Goal: Task Accomplishment & Management: Manage account settings

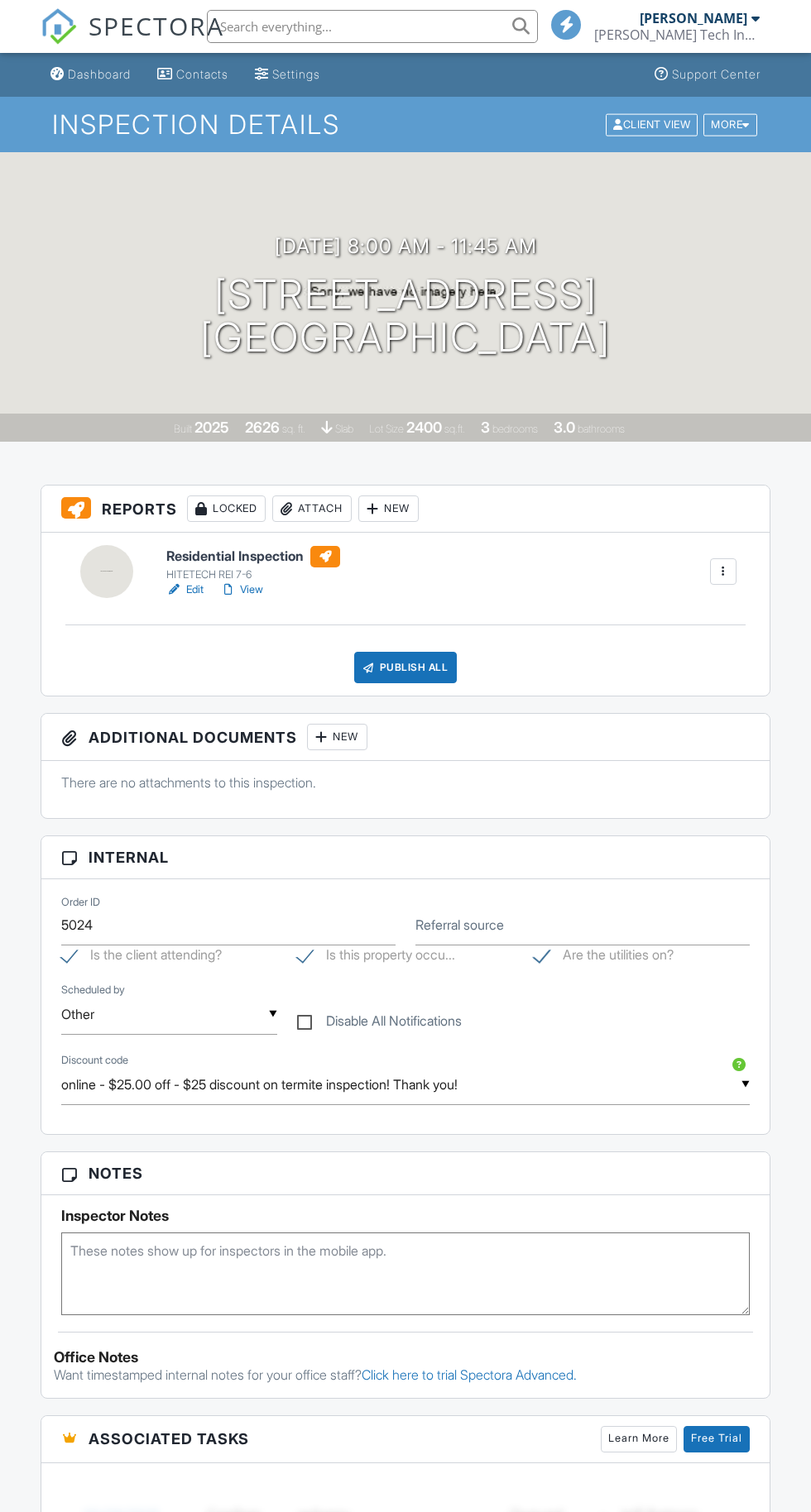
scroll to position [1589, 0]
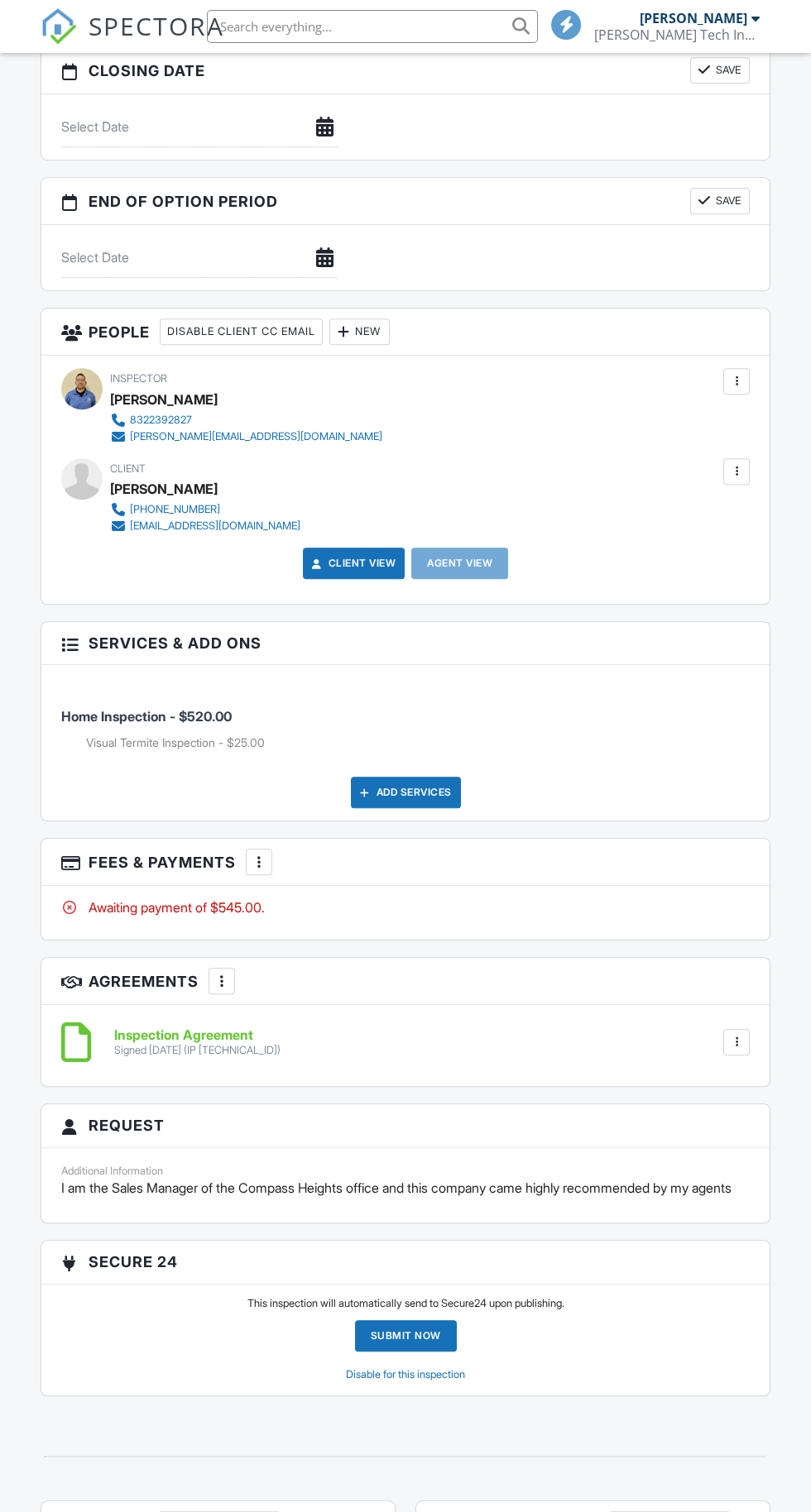
click at [257, 854] on div at bounding box center [259, 862] width 16 height 16
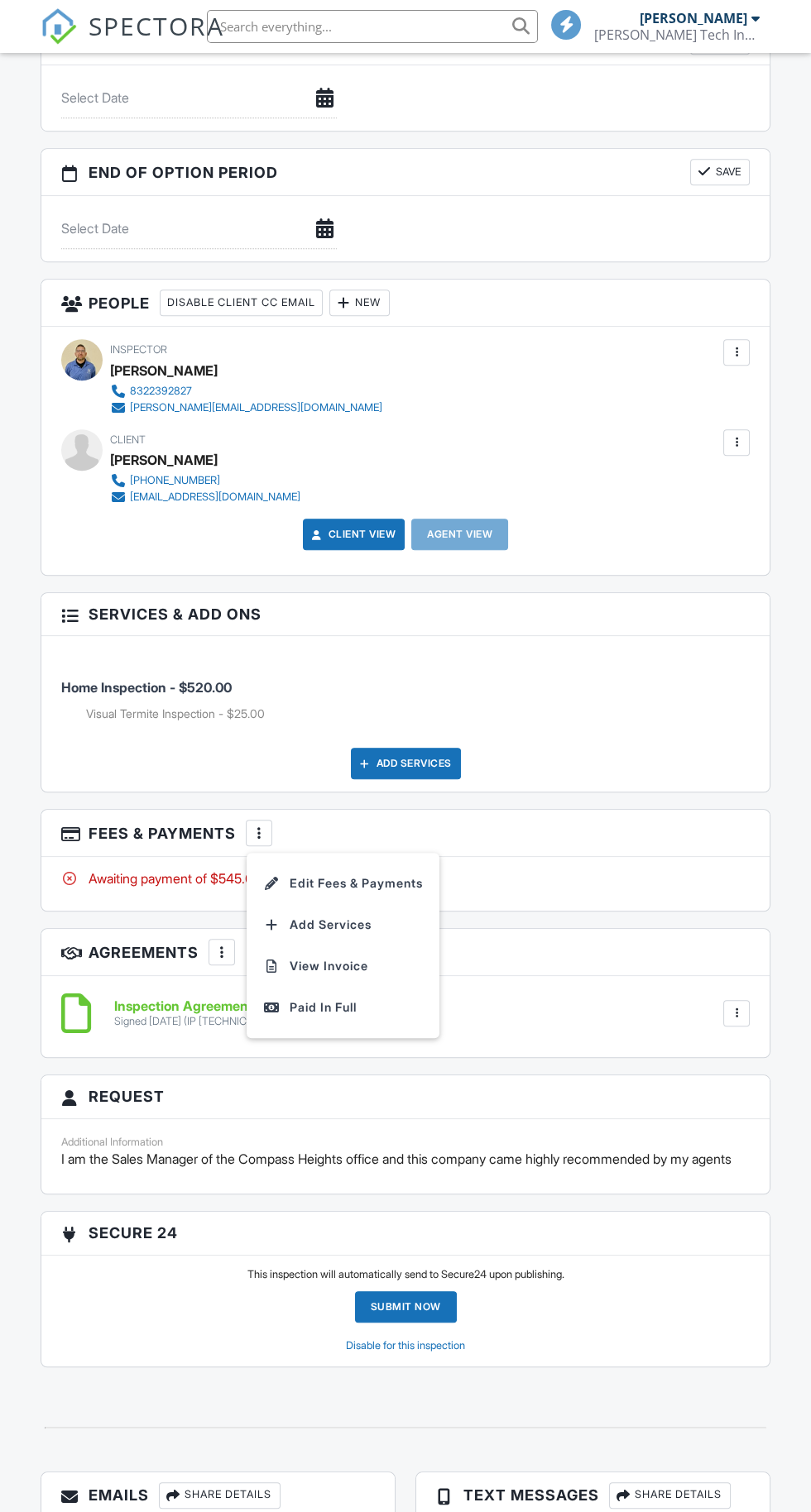
scroll to position [0, 0]
click at [388, 875] on li "Edit Fees & Payments" at bounding box center [343, 884] width 173 height 41
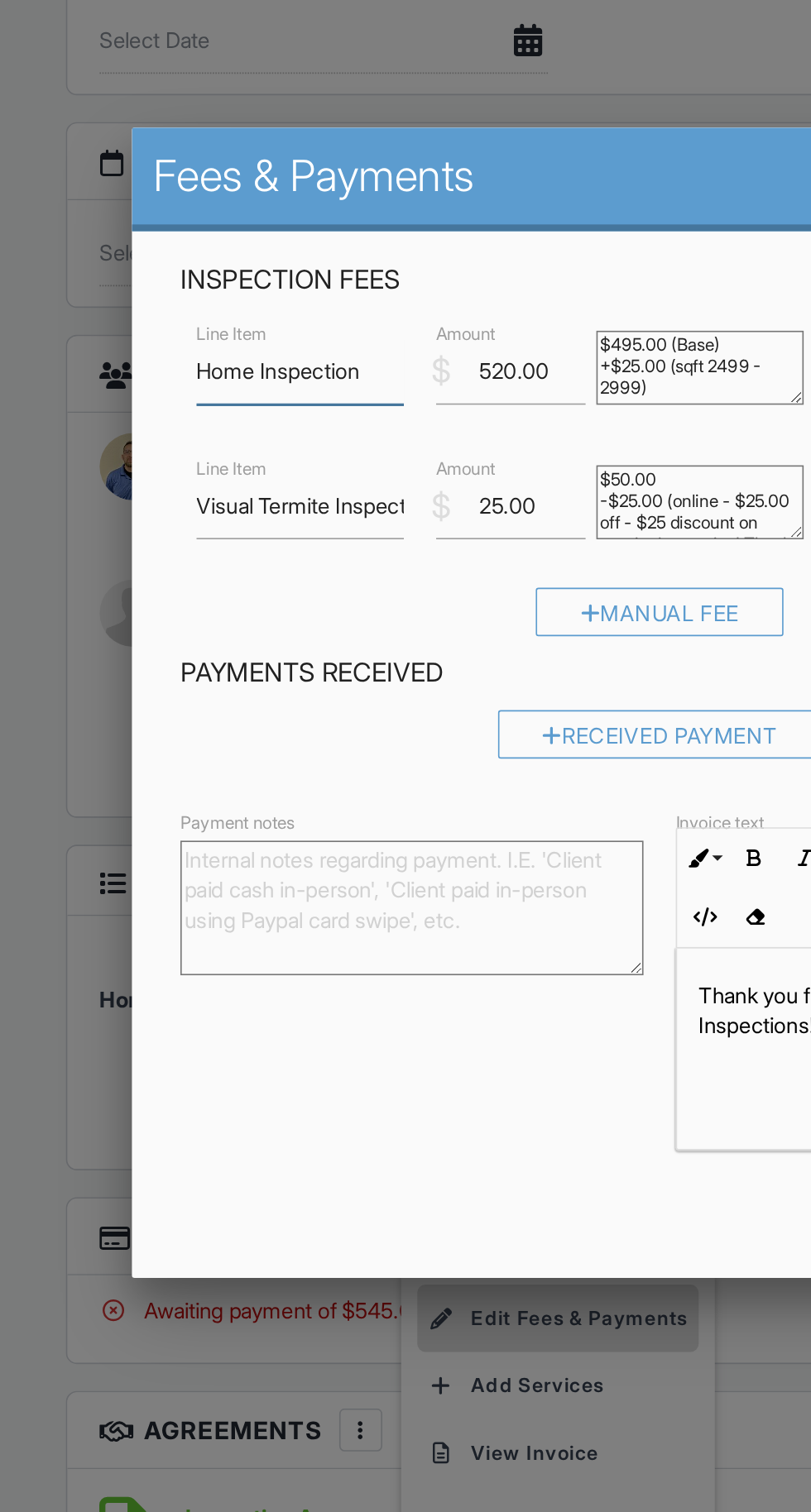
scroll to position [1619, 0]
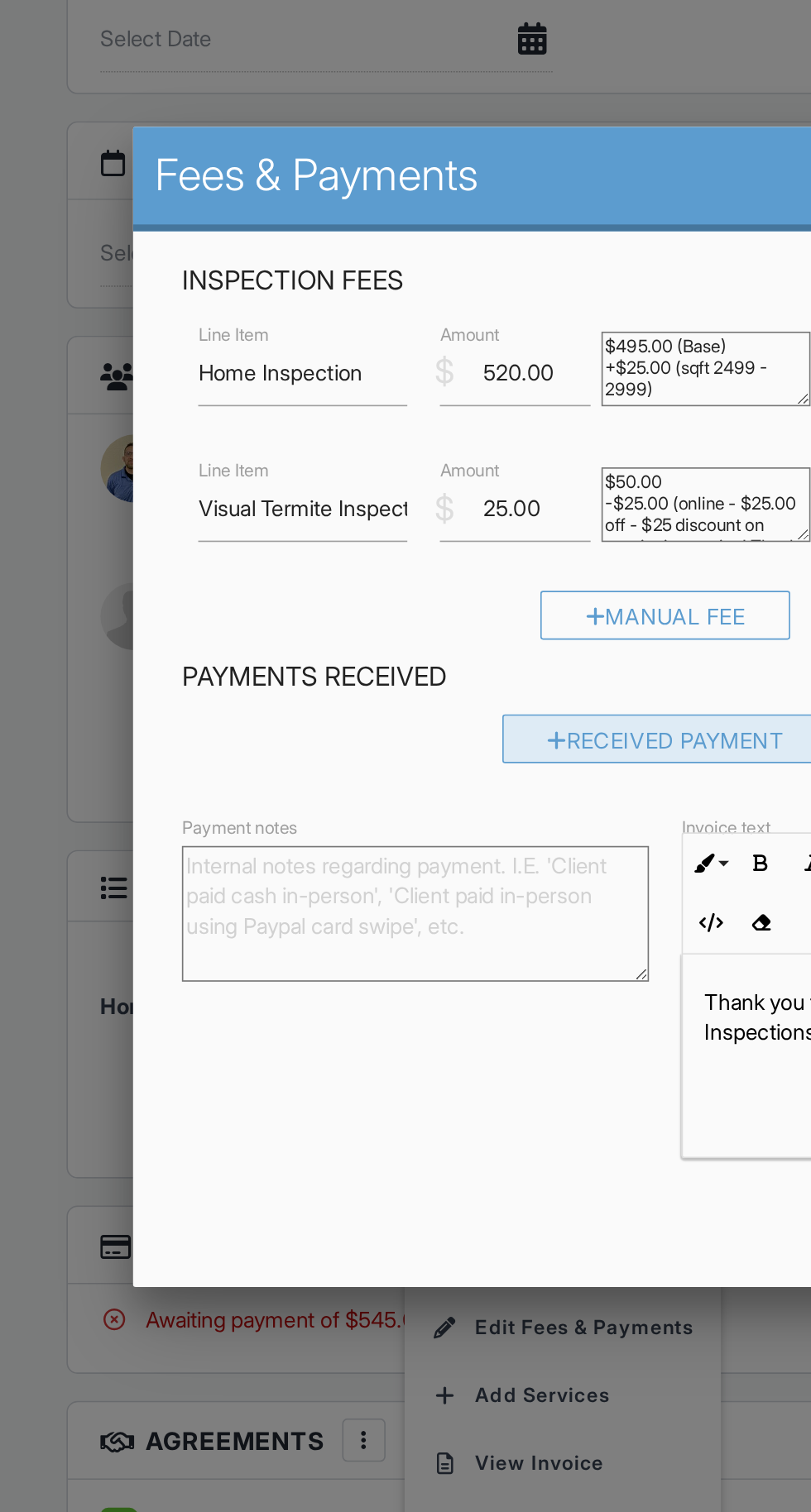
click at [373, 523] on div "Received Payment" at bounding box center [406, 524] width 200 height 30
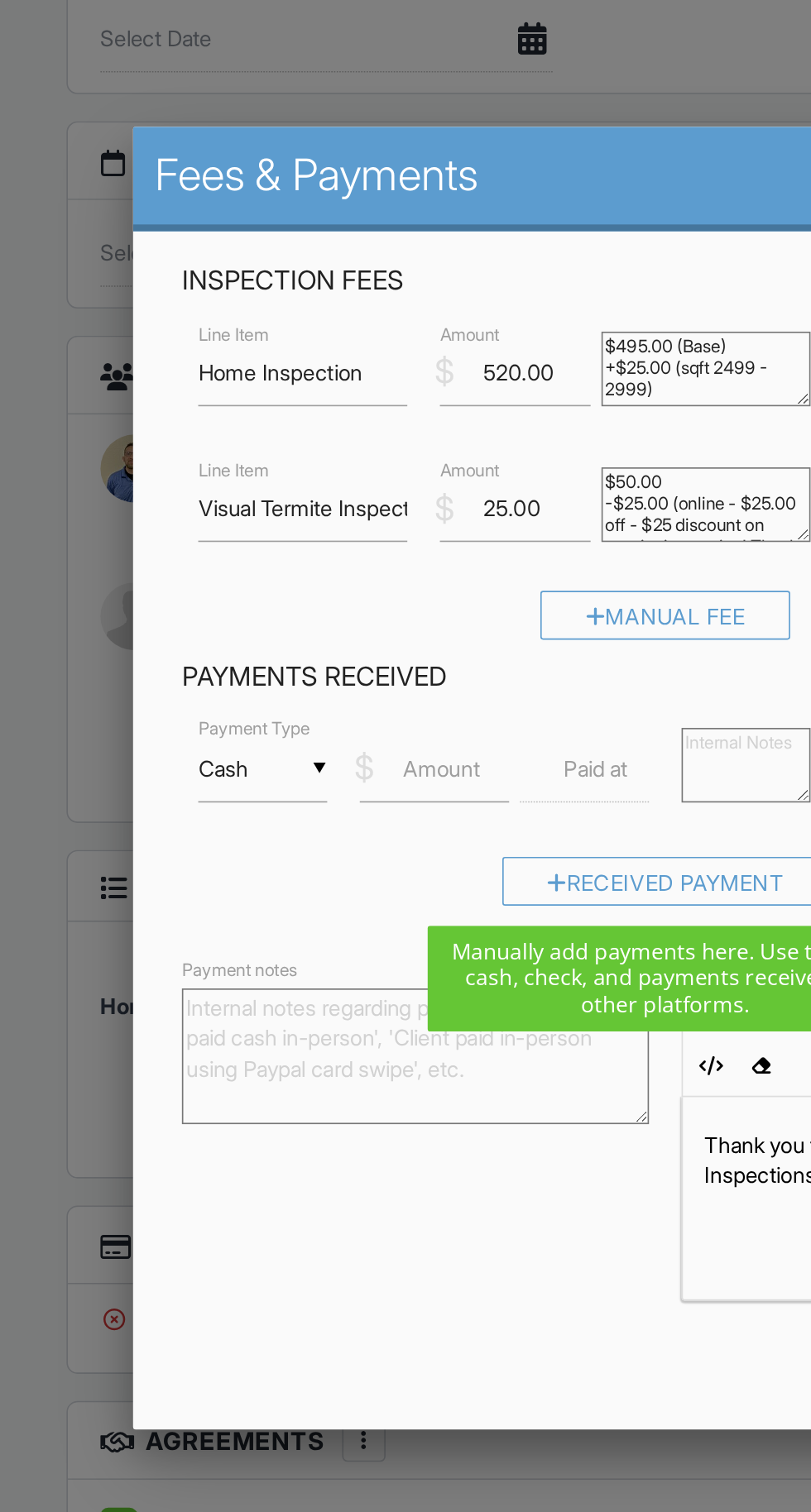
click at [174, 544] on input "Cash" at bounding box center [159, 543] width 78 height 40
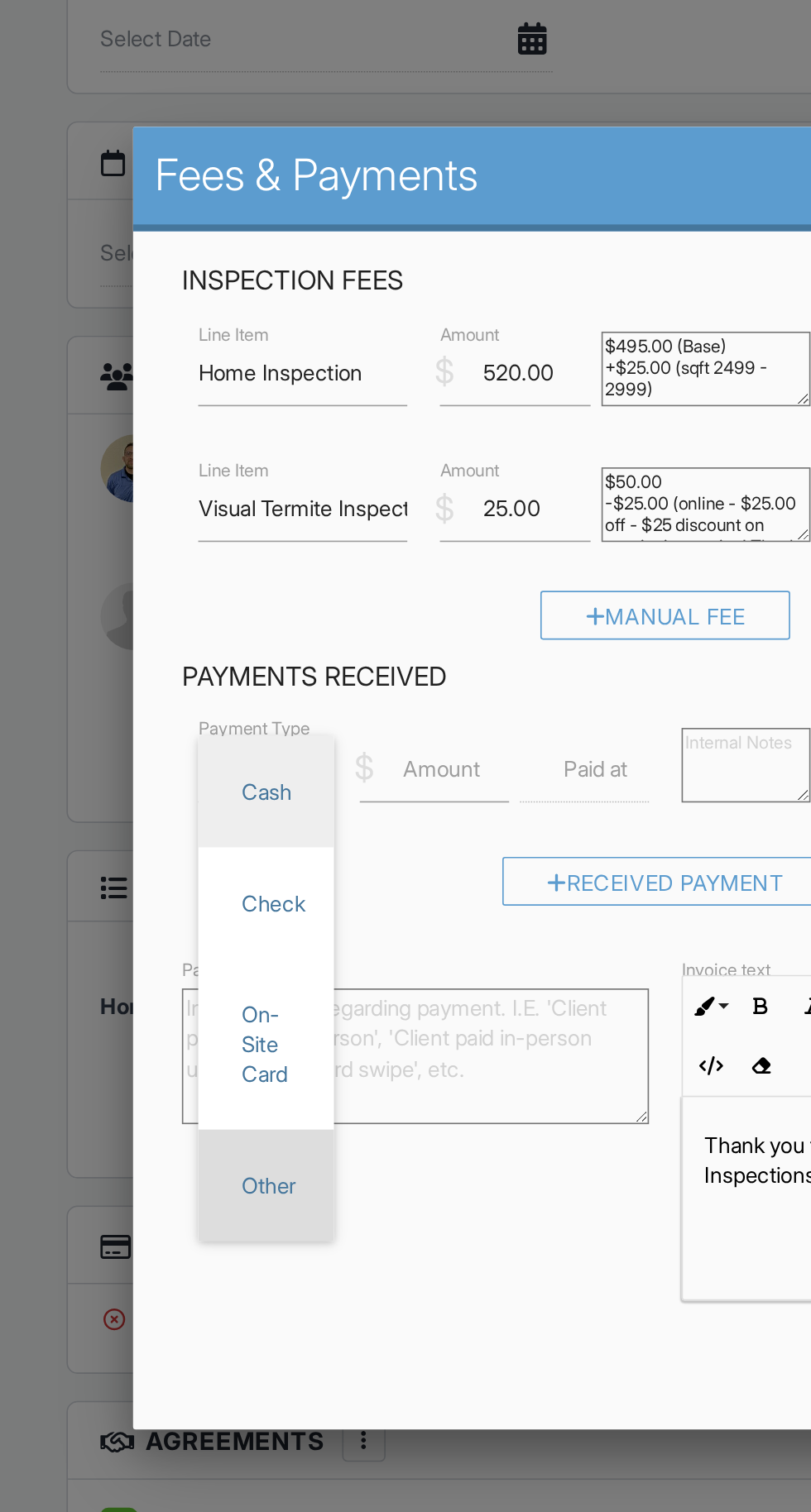
click at [155, 805] on span "Other" at bounding box center [162, 796] width 57 height 41
type input "Other"
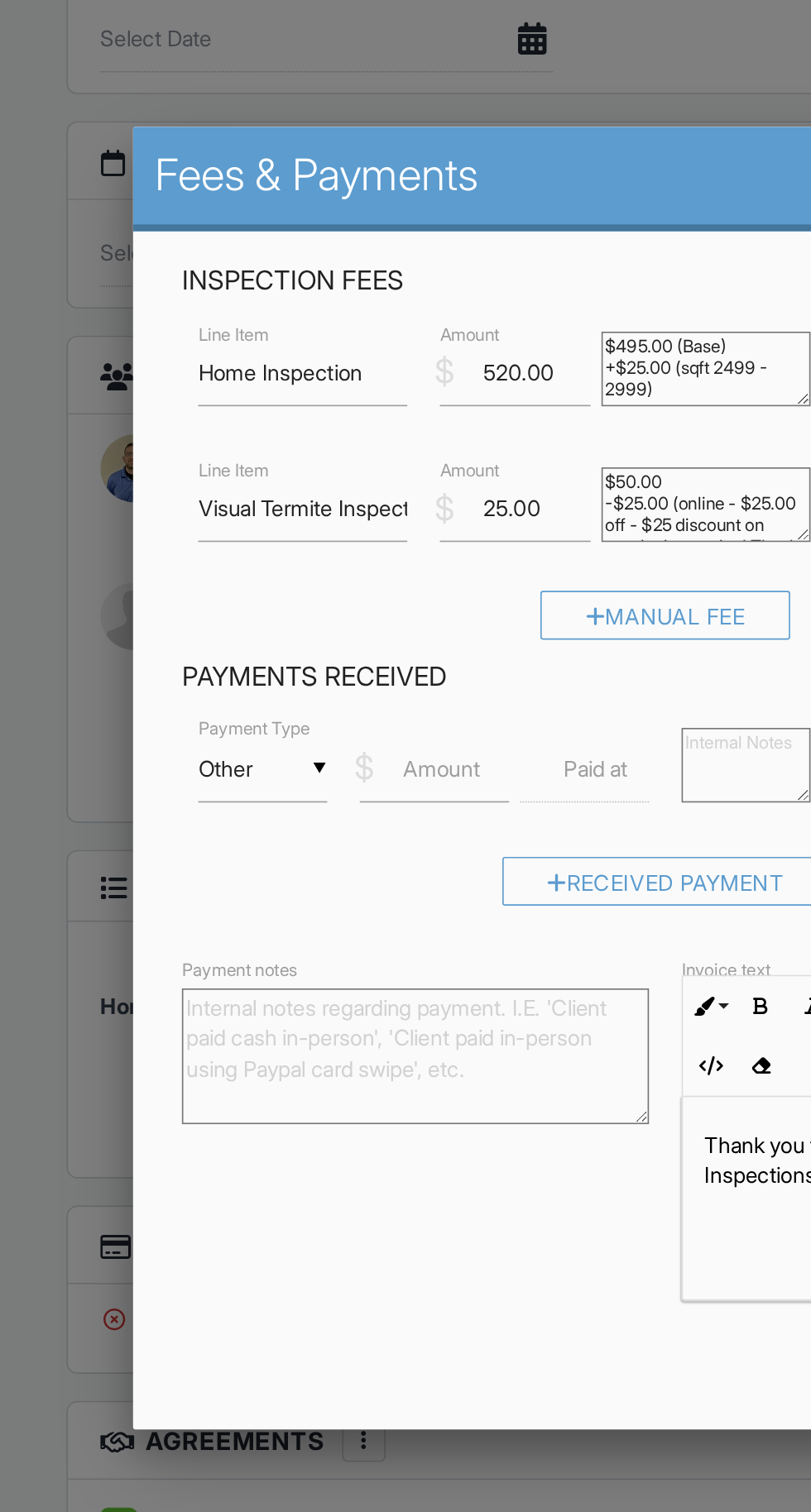
click at [268, 542] on label "Amount" at bounding box center [269, 542] width 47 height 18
click at [268, 542] on input "Amount" at bounding box center [265, 543] width 92 height 40
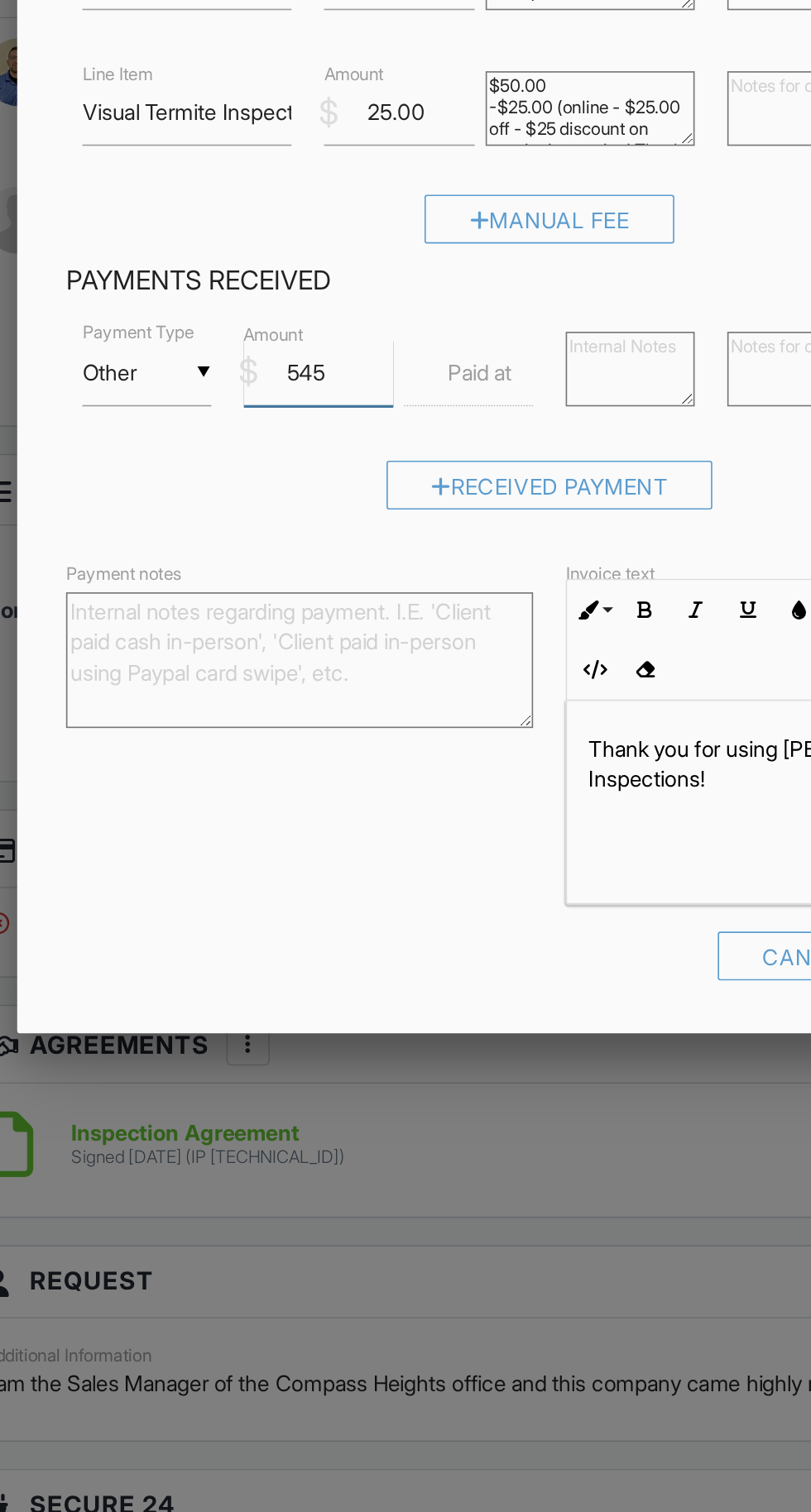
type input "545"
click at [274, 716] on textarea "Payment notes" at bounding box center [253, 718] width 285 height 83
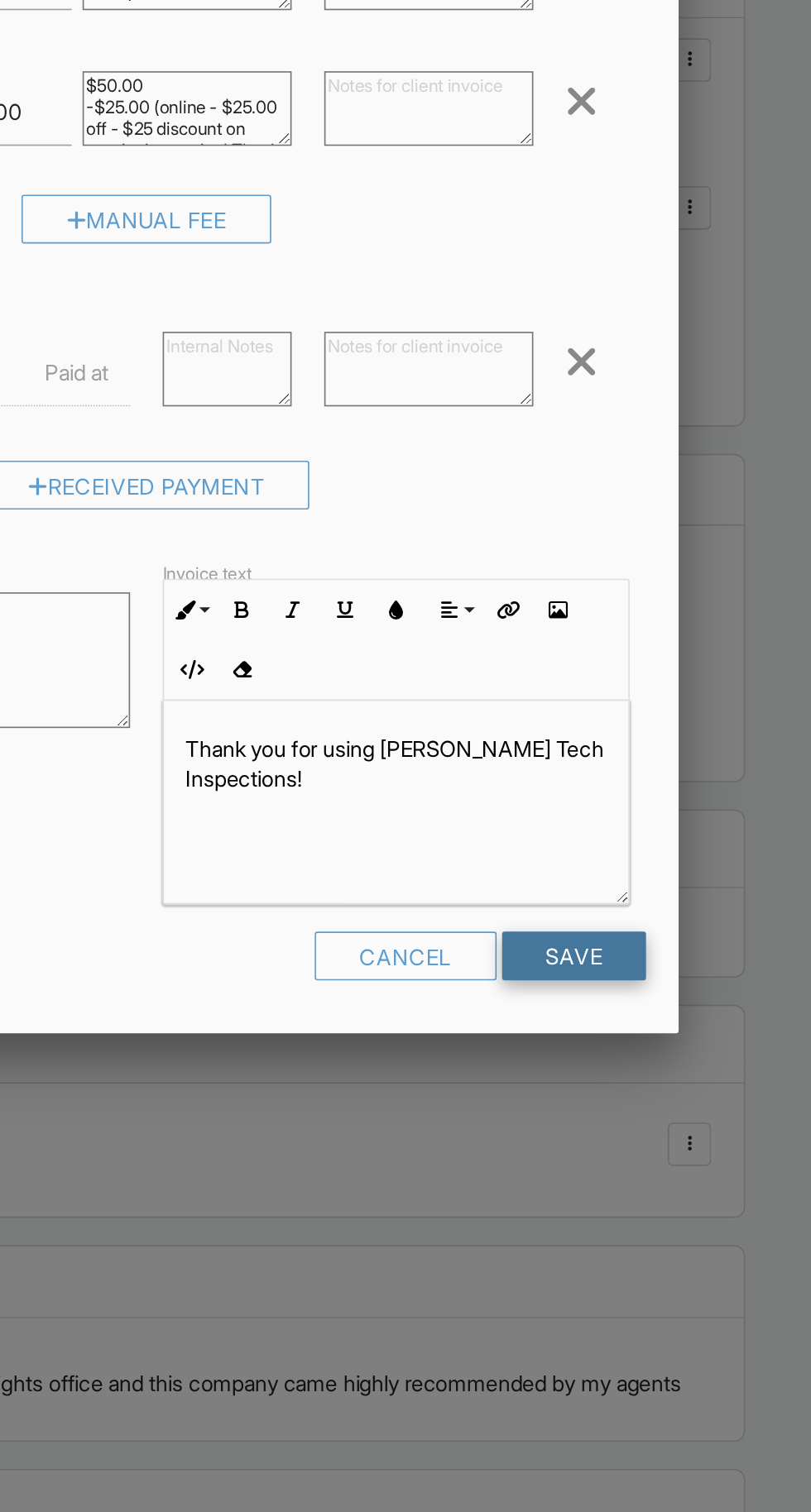
type textarea "Zelle Payment"
click at [672, 893] on input "Save" at bounding box center [666, 898] width 88 height 30
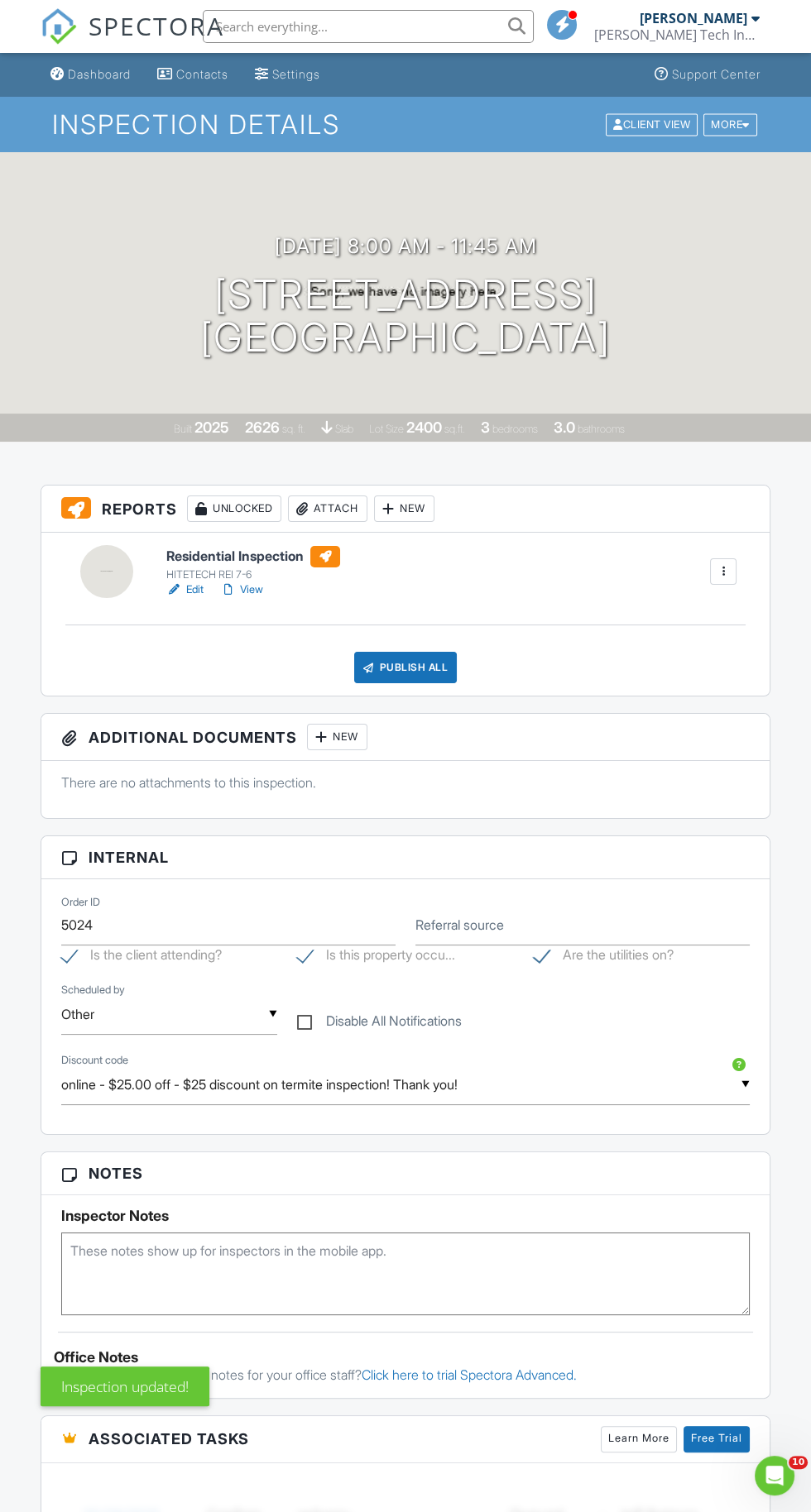
click at [47, 19] on img at bounding box center [58, 26] width 36 height 36
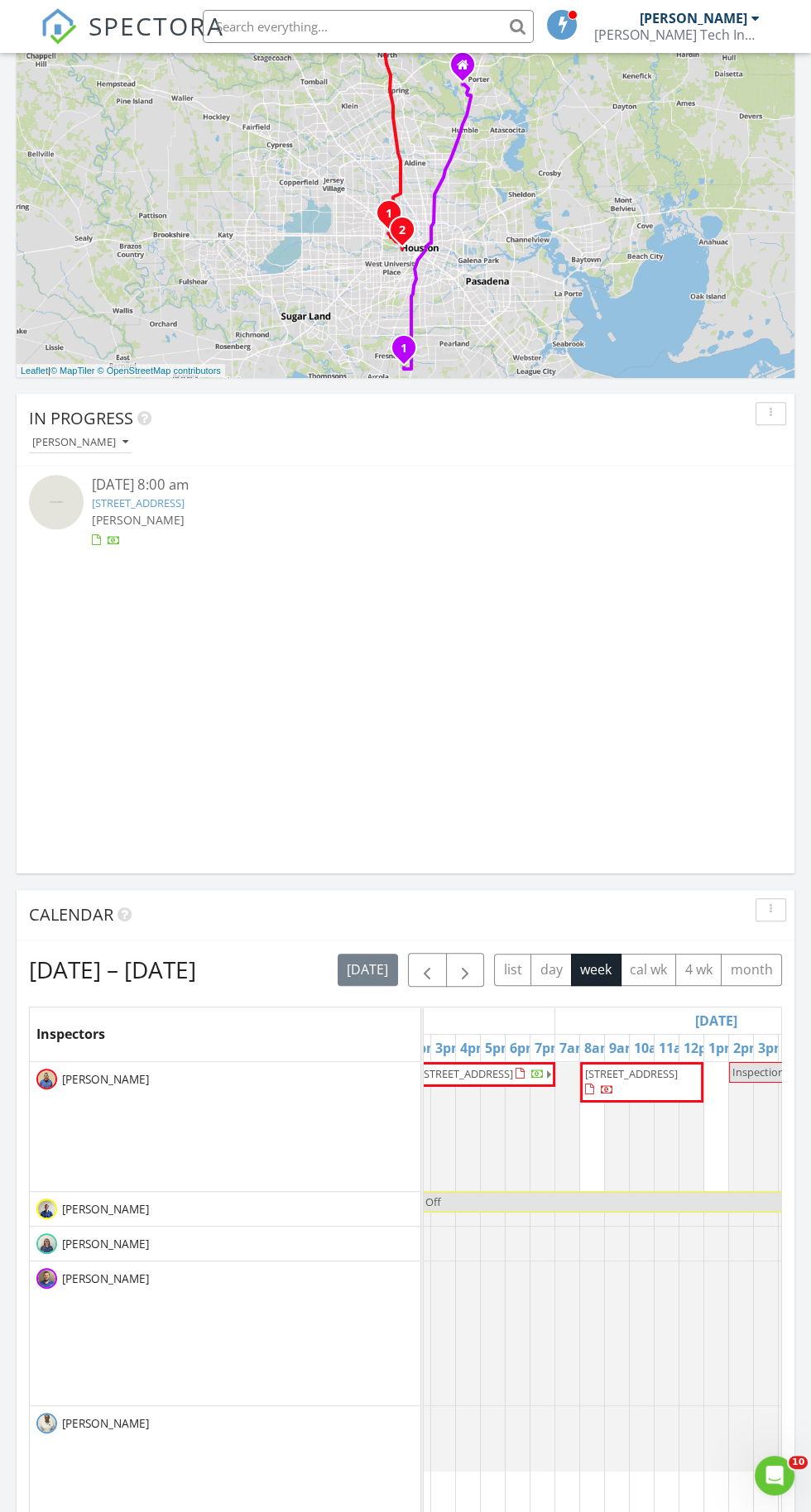
scroll to position [0, 513]
